Goal: Find specific page/section: Find specific page/section

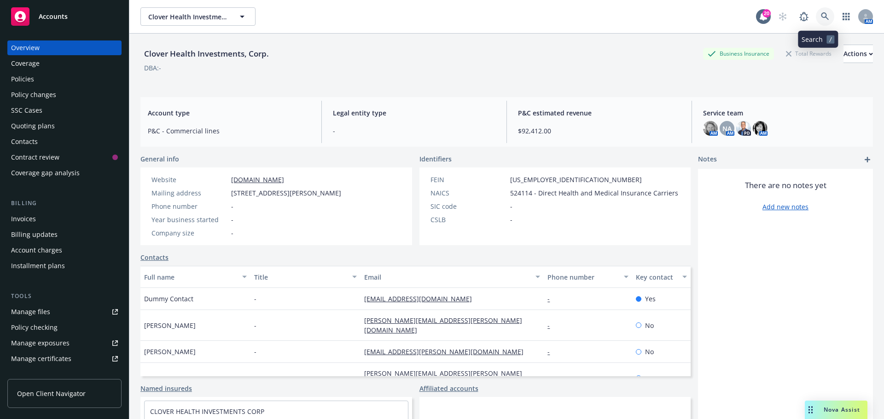
click at [821, 14] on icon at bounding box center [825, 16] width 8 height 8
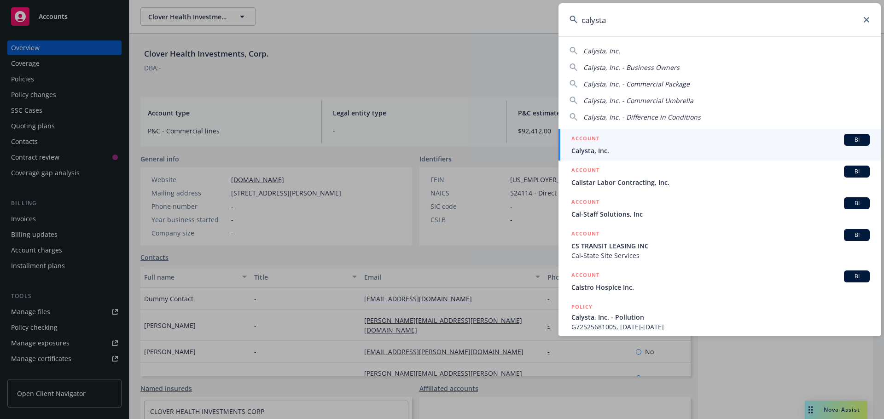
type input "calysta"
click at [848, 139] on span "BI" at bounding box center [856, 140] width 18 height 8
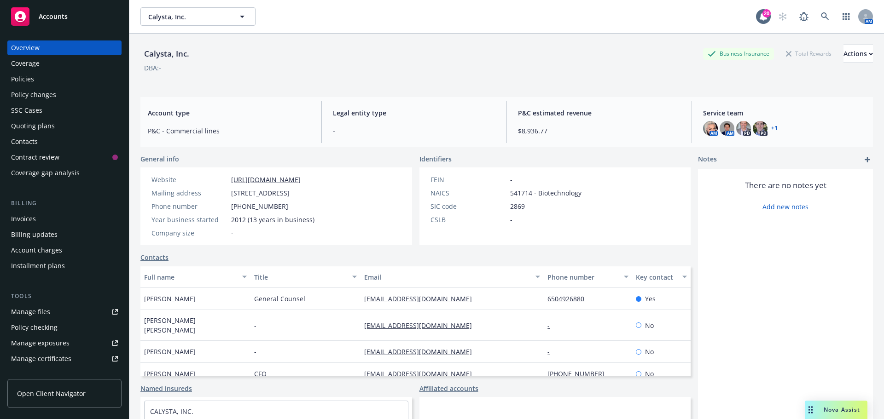
click at [33, 79] on div "Policies" at bounding box center [22, 79] width 23 height 15
